Goal: Use online tool/utility: Utilize a website feature to perform a specific function

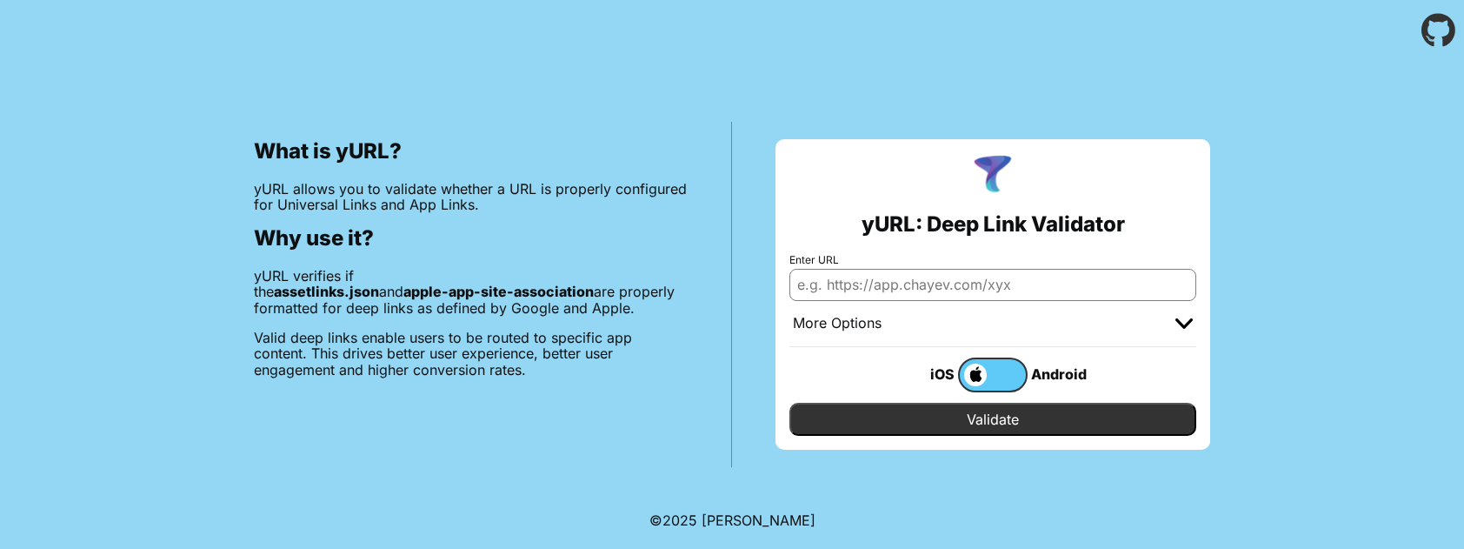
click at [847, 286] on input "Enter URL" at bounding box center [993, 284] width 407 height 31
click at [1183, 325] on img at bounding box center [1184, 323] width 17 height 10
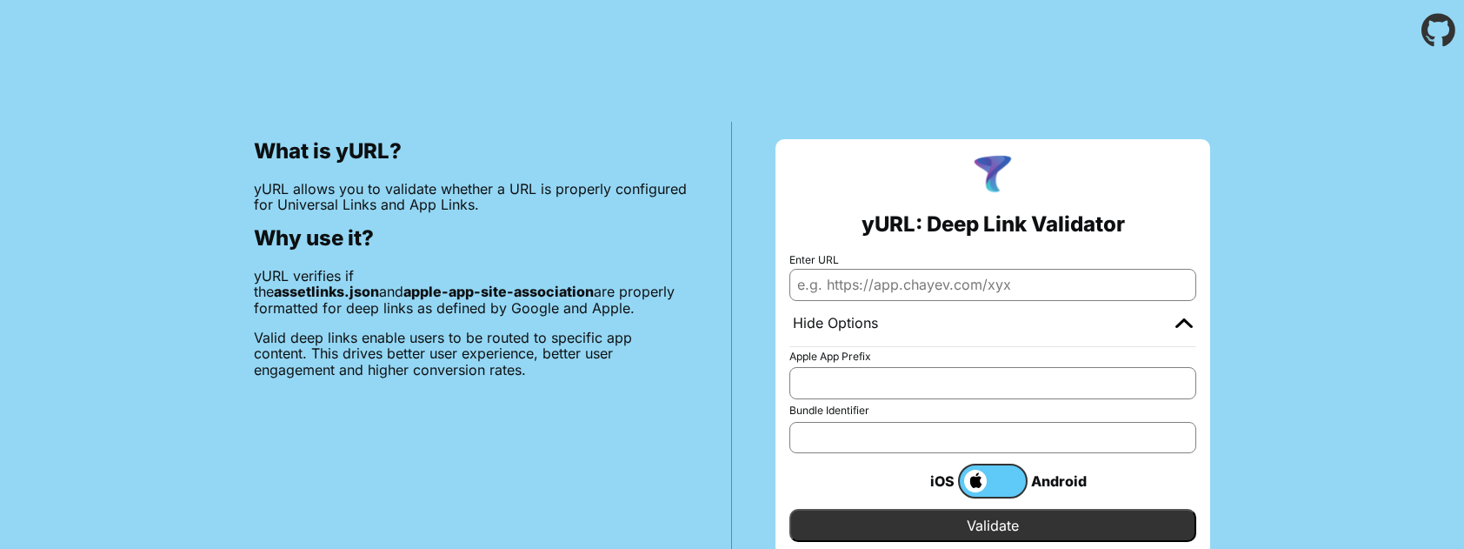
click at [954, 369] on input "Apple App Prefix" at bounding box center [993, 382] width 407 height 31
click at [884, 303] on div "Hide Options" at bounding box center [993, 324] width 407 height 46
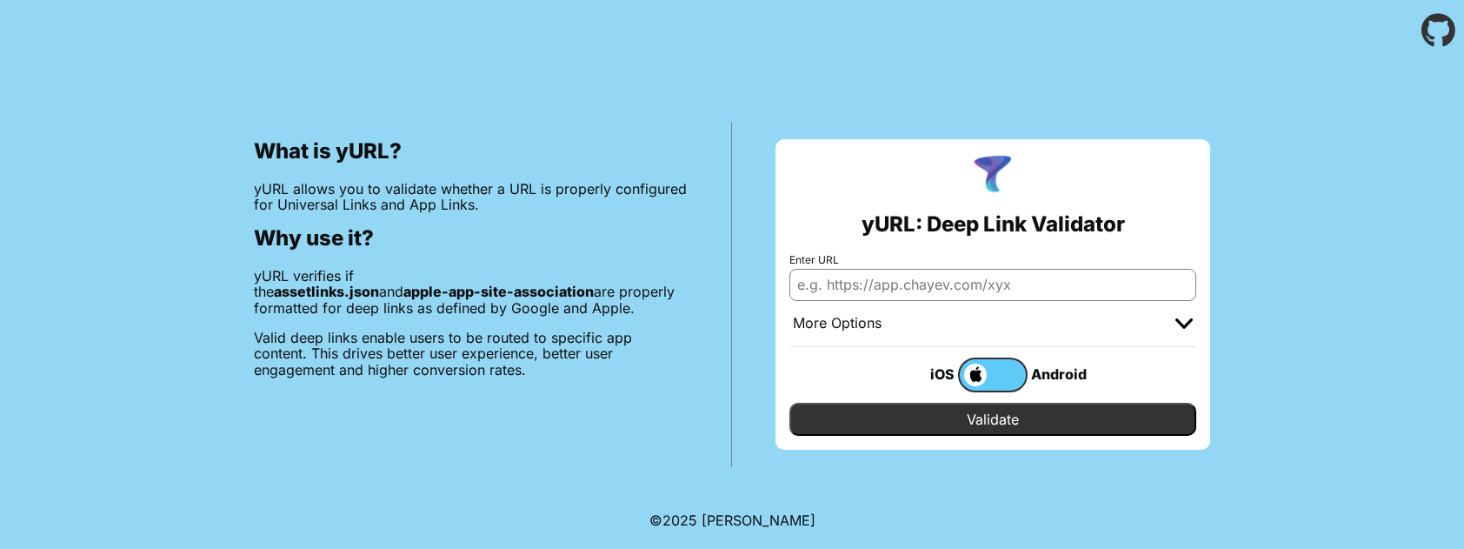
click at [997, 285] on input "Enter URL" at bounding box center [993, 284] width 407 height 31
paste input "[URL][DOMAIN_NAME]"
type input "[URL][DOMAIN_NAME]"
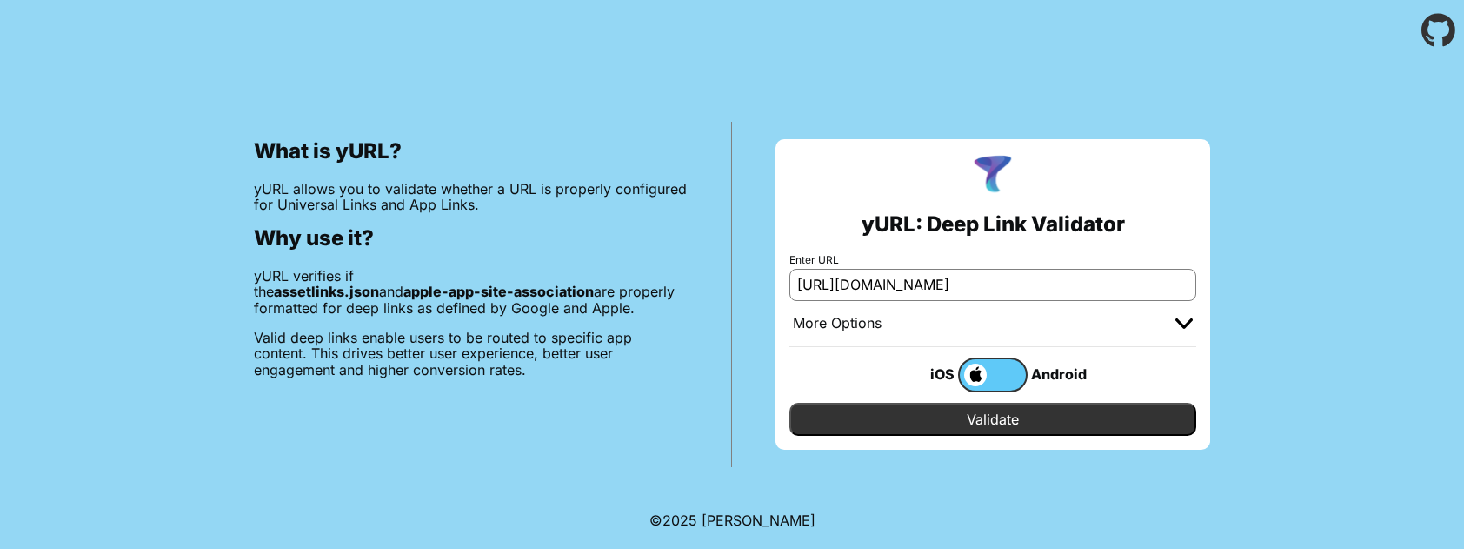
click at [1004, 410] on input "Validate" at bounding box center [993, 419] width 407 height 33
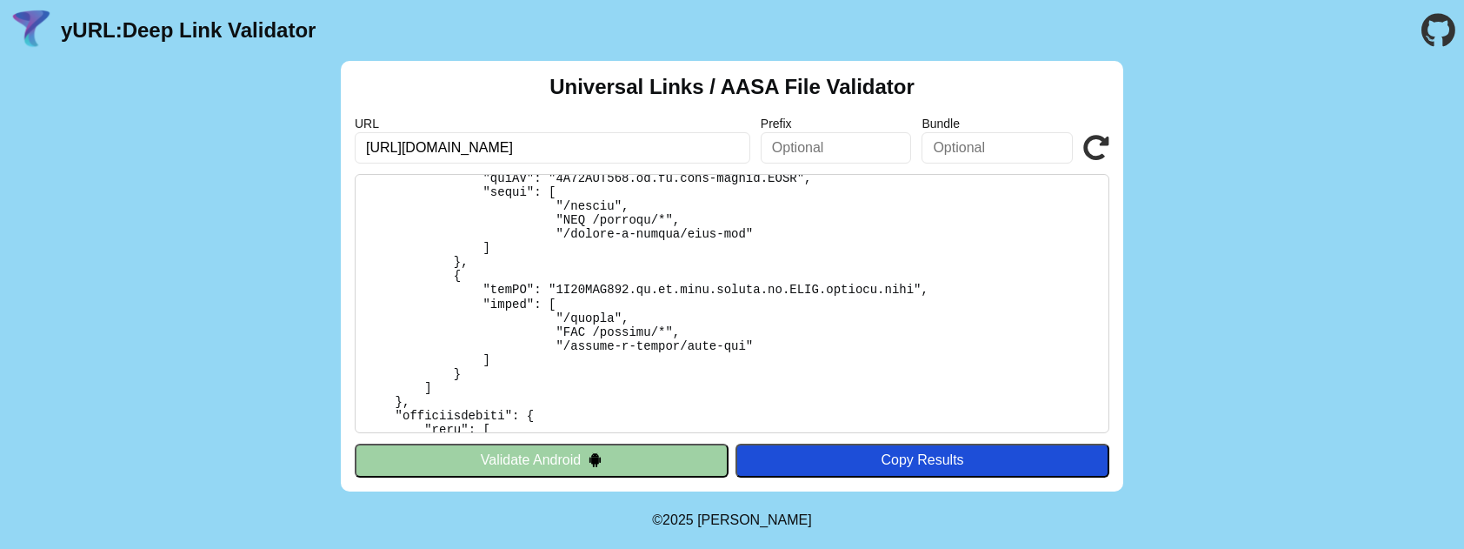
scroll to position [143, 0]
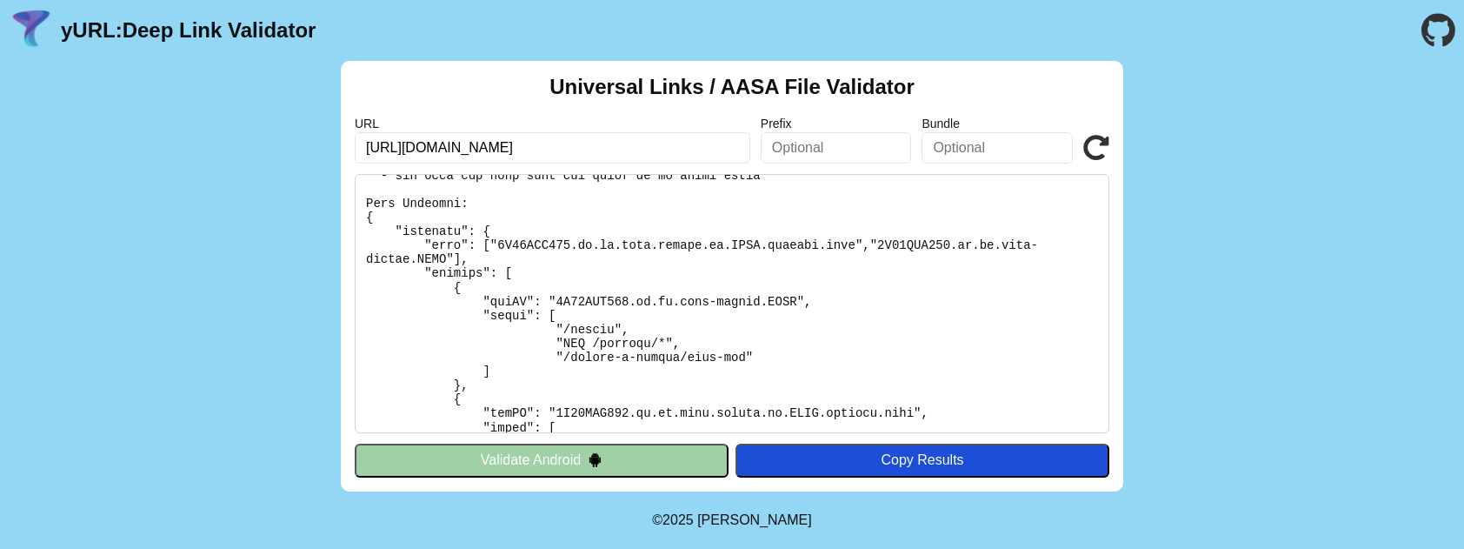
click at [491, 243] on pre at bounding box center [732, 303] width 755 height 259
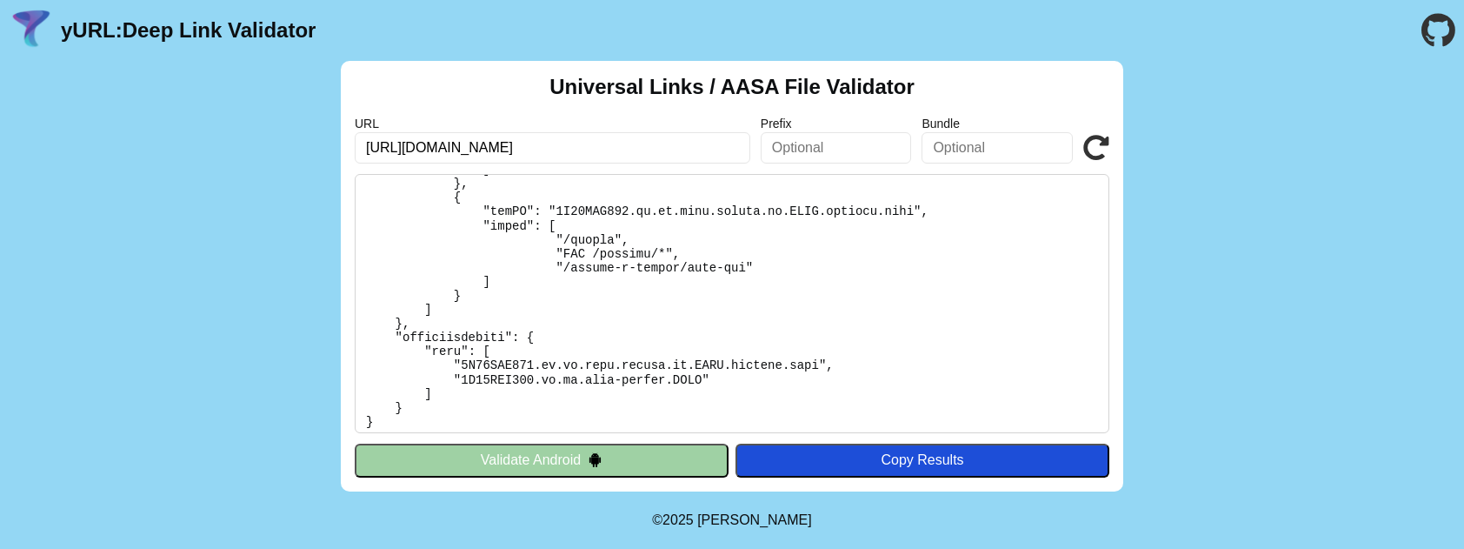
scroll to position [351, 0]
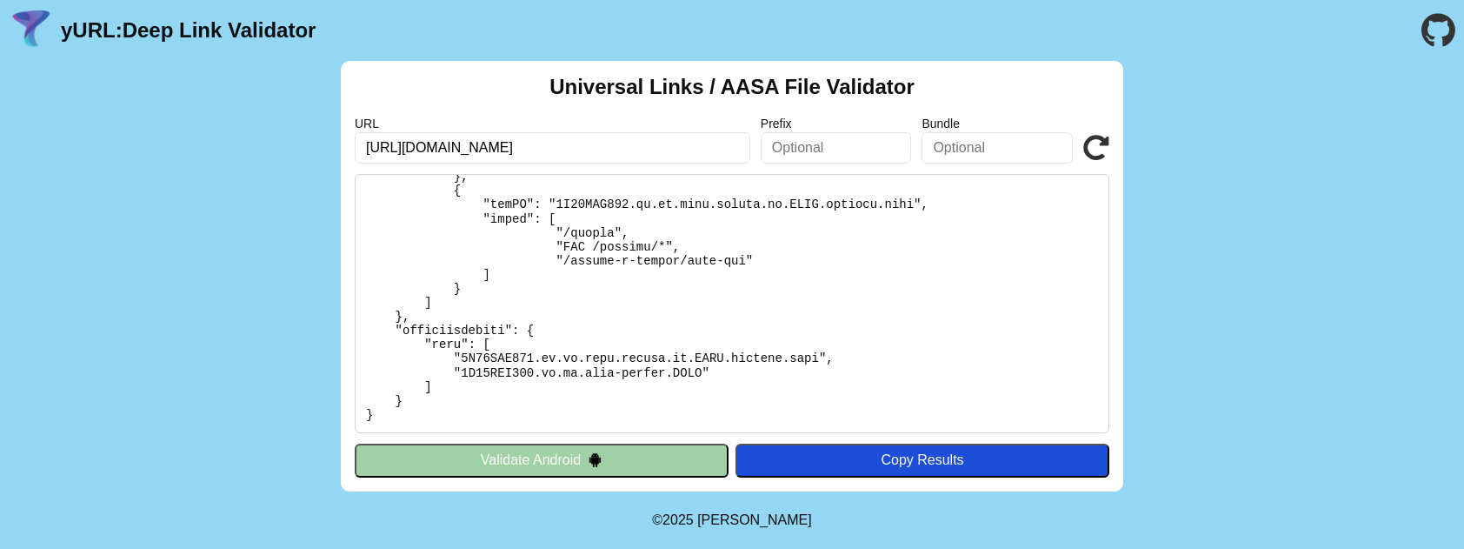
click at [607, 149] on input "[URL][DOMAIN_NAME]" at bounding box center [553, 147] width 396 height 31
